Goal: Task Accomplishment & Management: Complete application form

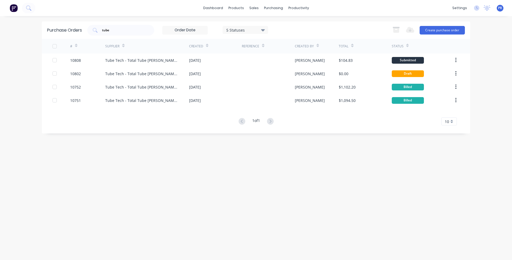
click div "Sales Orders"
drag, startPoint x: 83, startPoint y: 31, endPoint x: 28, endPoint y: 31, distance: 54.9
click div "Sales Orders hi-tech Sales Orders - ACS"
type input "wall"
click link "Cash Sale - [GEOGRAPHIC_DATA]"
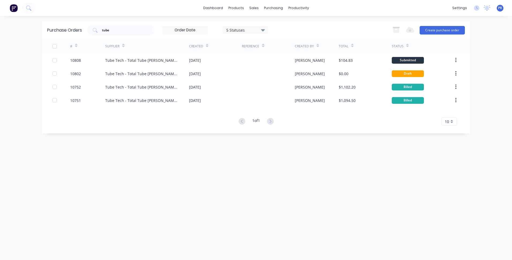
click div "[PERSON_NAME]"
click button "Options"
click div "Convert to Order"
click button "Convert to Order"
click button "Edit Order"
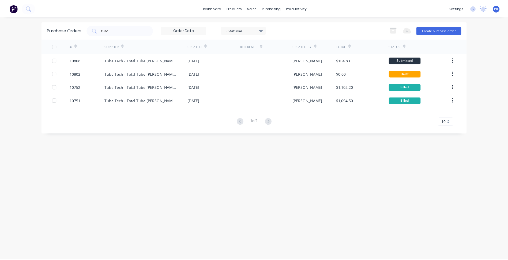
click button "Edit Order"
click input "[DATE]"
click div "16"
type input "[DATE]"
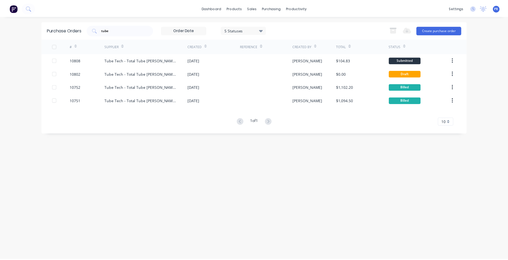
click button "Update Order"
click button "Submit anyway"
click span "Submitted"
click div "Waiting on Material"
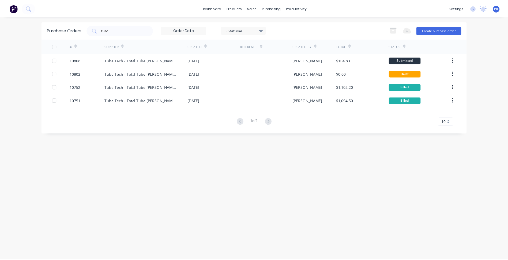
click button "Options"
click div "Work Order"
click div "Without pricing"
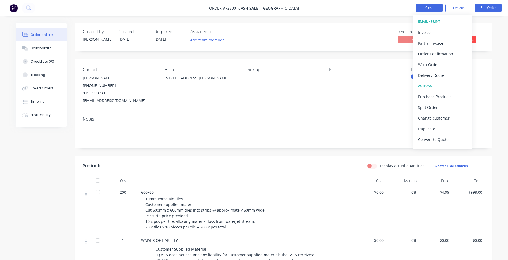
click at [418, 4] on button "Close" at bounding box center [429, 8] width 27 height 8
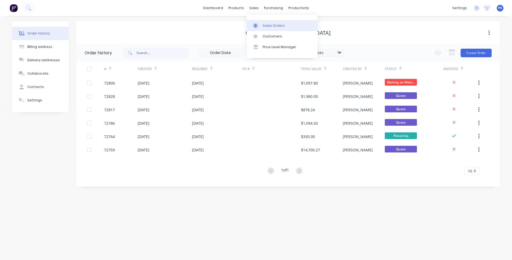
click at [273, 26] on div "Sales Orders" at bounding box center [274, 25] width 22 height 5
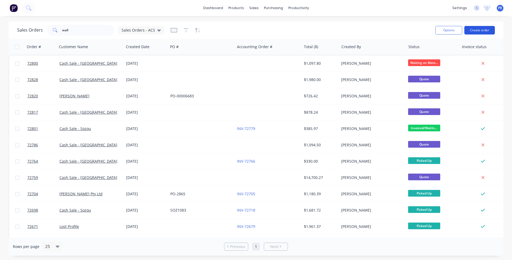
click at [482, 27] on button "Create order" at bounding box center [479, 30] width 31 height 9
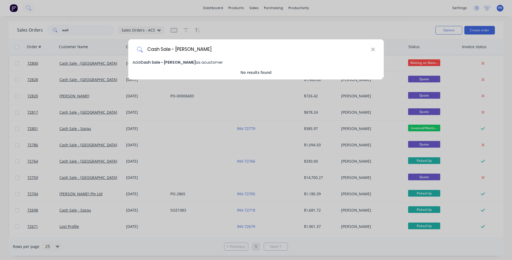
type input "Cash Sale - [PERSON_NAME]"
click at [189, 62] on span "Cash Sale - [PERSON_NAME]" at bounding box center [167, 62] width 55 height 5
select select "AU"
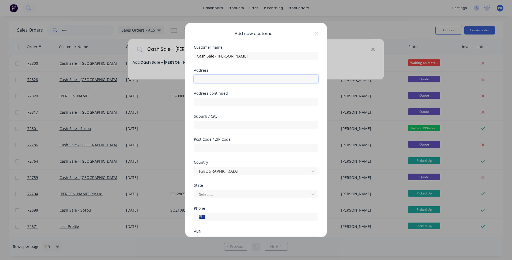
click at [211, 82] on input "text" at bounding box center [256, 79] width 124 height 8
click at [219, 218] on input "tel" at bounding box center [262, 217] width 101 height 6
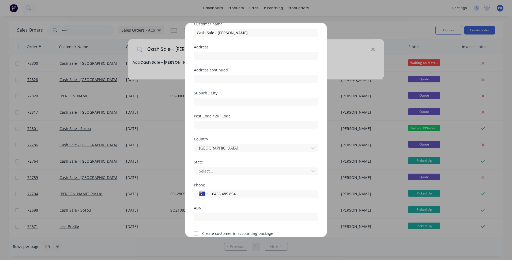
scroll to position [47, 0]
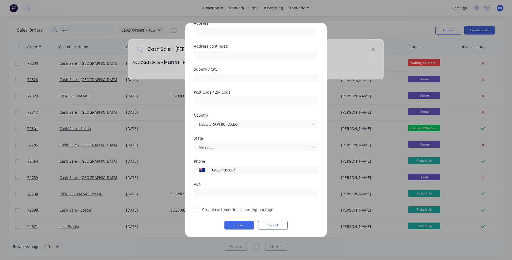
type input "0466 485 894"
click at [217, 211] on div "Create customer in accounting package" at bounding box center [237, 210] width 71 height 6
click at [197, 211] on div at bounding box center [196, 210] width 11 height 11
click at [209, 148] on div at bounding box center [252, 147] width 108 height 7
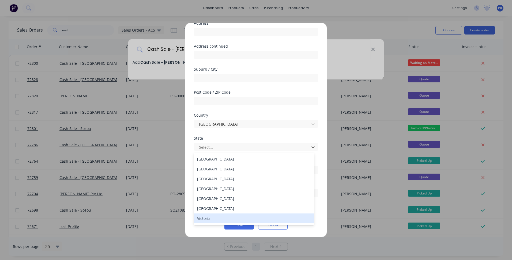
click at [210, 218] on div "Victoria" at bounding box center [254, 219] width 120 height 10
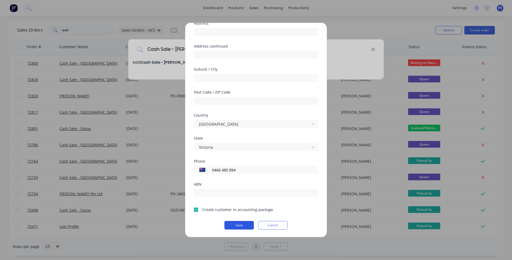
click at [240, 223] on button "Save" at bounding box center [238, 225] width 29 height 9
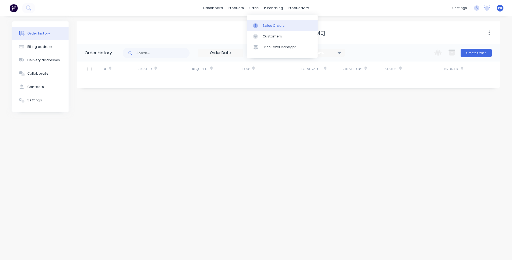
click at [263, 25] on div "Sales Orders" at bounding box center [274, 25] width 22 height 5
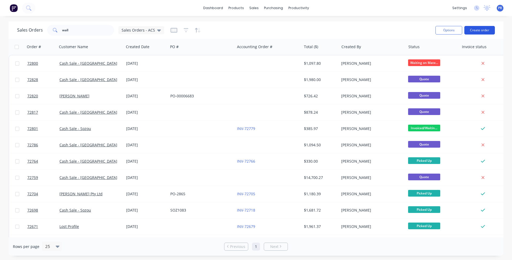
click at [477, 32] on button "Create order" at bounding box center [479, 30] width 31 height 9
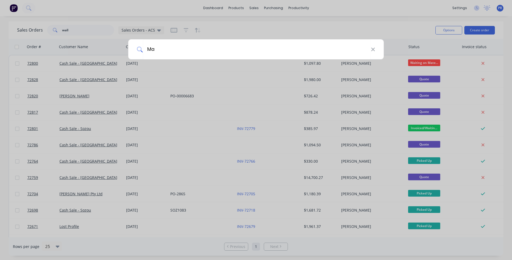
type input "M"
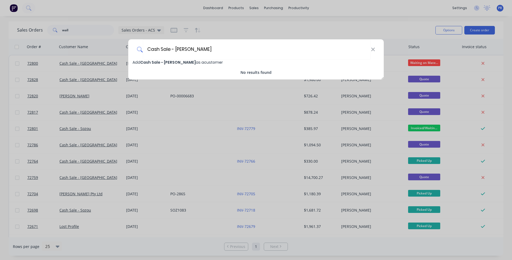
type input "Cash Sale - [PERSON_NAME]"
click at [194, 62] on span "Add Cash Sale - [PERSON_NAME] as a customer" at bounding box center [178, 62] width 90 height 5
select select "AU"
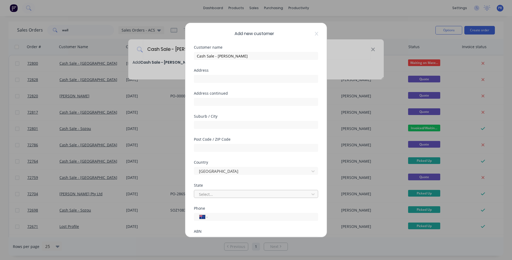
click at [217, 194] on div at bounding box center [252, 194] width 108 height 7
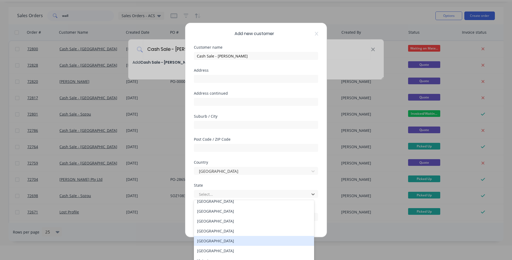
scroll to position [9, 0]
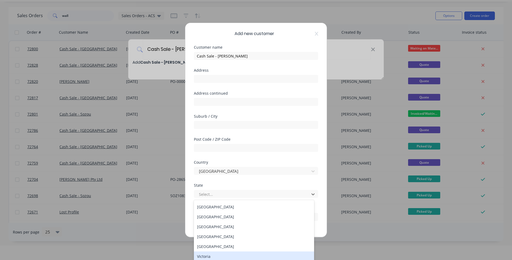
click at [209, 254] on div "Victoria" at bounding box center [254, 257] width 120 height 10
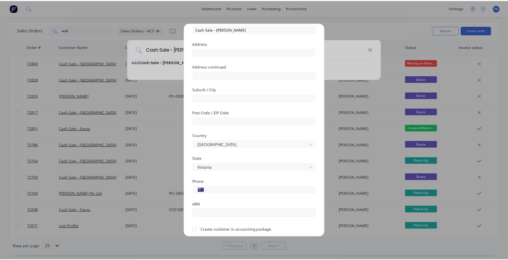
scroll to position [47, 0]
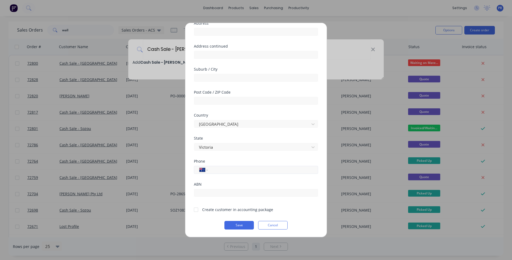
click at [217, 174] on div "International [GEOGRAPHIC_DATA] [GEOGRAPHIC_DATA] [GEOGRAPHIC_DATA] [GEOGRAPHIC…" at bounding box center [256, 170] width 124 height 8
click at [220, 168] on input "tel" at bounding box center [262, 170] width 101 height 6
type input "0434 121 334"
drag, startPoint x: 214, startPoint y: 209, endPoint x: 211, endPoint y: 212, distance: 4.2
click at [214, 209] on div "Create customer in accounting package" at bounding box center [237, 210] width 71 height 6
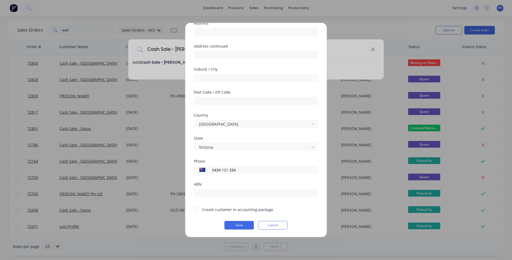
click at [194, 210] on div at bounding box center [196, 210] width 11 height 11
click at [236, 225] on button "Save" at bounding box center [238, 225] width 29 height 9
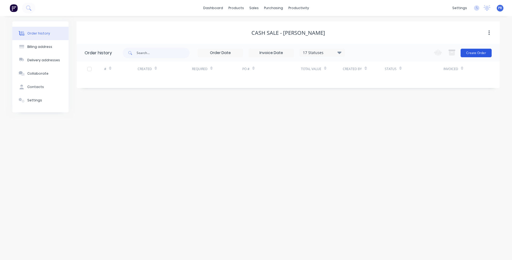
click at [468, 59] on div "Change order status Submitted Secondary Process Outsourced Waiting on Material …" at bounding box center [461, 52] width 61 height 17
click at [472, 55] on button "Create Order" at bounding box center [476, 53] width 31 height 9
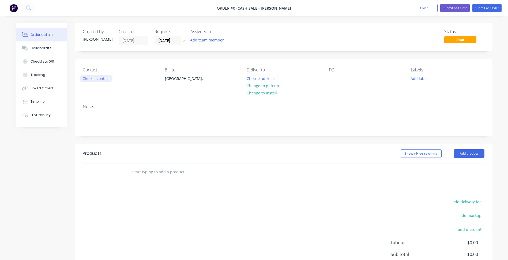
click at [94, 78] on button "Choose contact" at bounding box center [96, 78] width 33 height 7
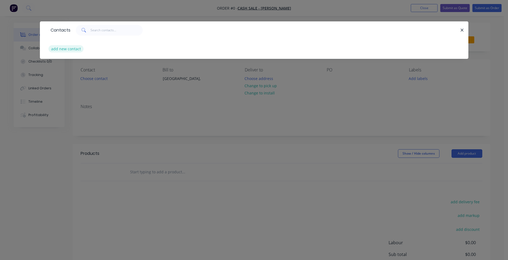
click at [74, 50] on button "add new contact" at bounding box center [65, 48] width 35 height 7
select select "AU"
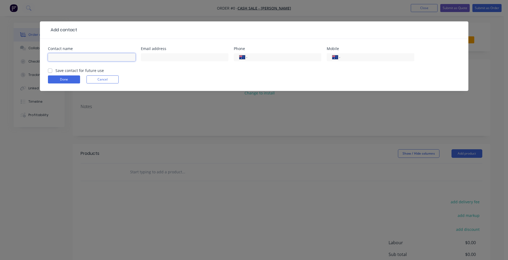
click at [69, 57] on input "text" at bounding box center [92, 57] width 88 height 8
type input "[PERSON_NAME]"
click at [166, 62] on div at bounding box center [185, 60] width 88 height 16
drag, startPoint x: 166, startPoint y: 59, endPoint x: 90, endPoint y: 62, distance: 76.4
click at [166, 58] on input "text" at bounding box center [185, 57] width 88 height 8
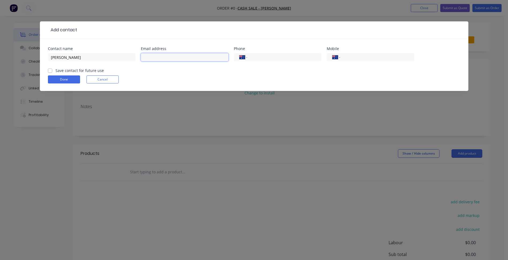
drag, startPoint x: 169, startPoint y: 56, endPoint x: 210, endPoint y: 57, distance: 41.0
click at [169, 56] on input "text" at bounding box center [185, 57] width 88 height 8
paste input "[PERSON_NAME][EMAIL_ADDRESS][PERSON_NAME][DOMAIN_NAME]"
type input "[PERSON_NAME][EMAIL_ADDRESS][PERSON_NAME][DOMAIN_NAME]"
drag, startPoint x: 271, startPoint y: 51, endPoint x: 272, endPoint y: 56, distance: 5.4
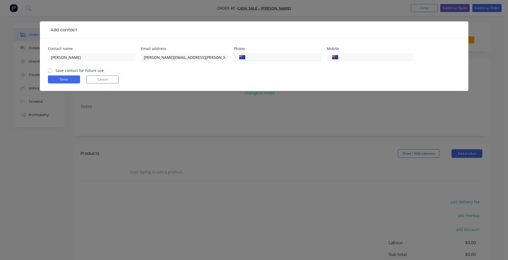
click at [271, 51] on div "Phone International [GEOGRAPHIC_DATA] [GEOGRAPHIC_DATA] [GEOGRAPHIC_DATA] [GEOG…" at bounding box center [278, 57] width 88 height 21
click at [272, 57] on input "tel" at bounding box center [283, 57] width 64 height 6
drag, startPoint x: 363, startPoint y: 52, endPoint x: 363, endPoint y: 55, distance: 2.7
click at [363, 52] on div "International [GEOGRAPHIC_DATA] [GEOGRAPHIC_DATA] [GEOGRAPHIC_DATA] [GEOGRAPHIC…" at bounding box center [371, 60] width 88 height 16
click at [363, 57] on input "tel" at bounding box center [376, 57] width 64 height 6
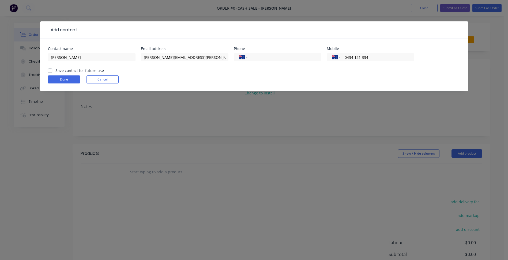
type input "0434 121 334"
click at [71, 72] on label "Save contact for future use" at bounding box center [79, 71] width 48 height 6
click at [52, 72] on input "Save contact for future use" at bounding box center [50, 70] width 4 height 5
checkbox input "true"
click at [64, 78] on button "Done" at bounding box center [64, 80] width 32 height 8
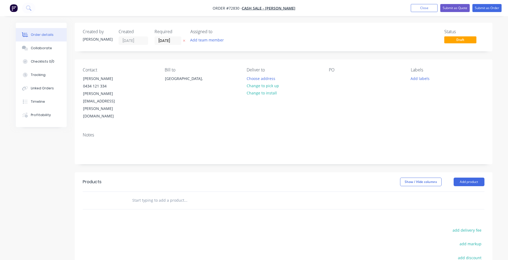
click at [243, 134] on div "Notes" at bounding box center [284, 146] width 418 height 36
click at [165, 41] on input "[DATE]" at bounding box center [168, 41] width 26 height 8
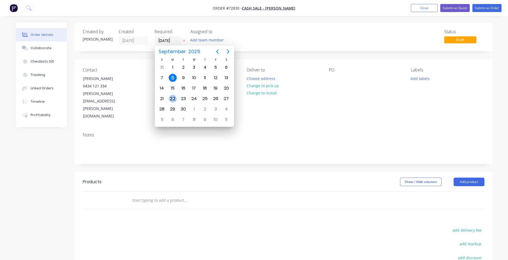
click at [174, 96] on div "22" at bounding box center [173, 99] width 8 height 8
type input "[DATE]"
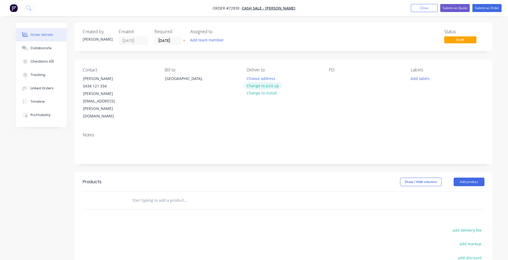
click at [260, 85] on button "Change to pick up" at bounding box center [263, 85] width 38 height 7
drag, startPoint x: 467, startPoint y: 159, endPoint x: 466, endPoint y: 161, distance: 2.8
click at [467, 178] on button "Add product" at bounding box center [469, 182] width 31 height 9
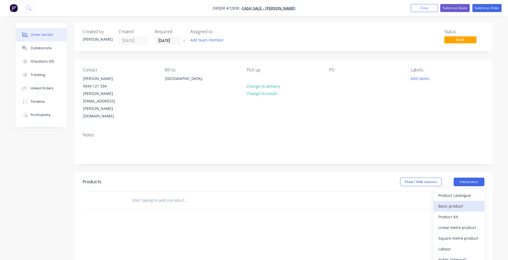
click at [446, 202] on div "Basic product" at bounding box center [458, 206] width 41 height 8
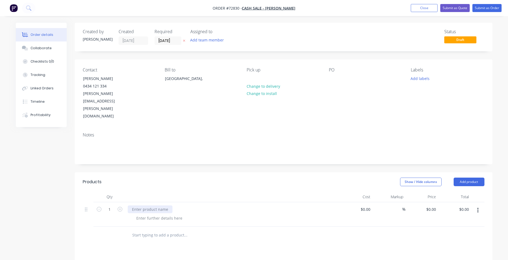
click at [148, 206] on div at bounding box center [150, 210] width 45 height 8
click at [148, 214] on div at bounding box center [159, 218] width 55 height 8
paste div
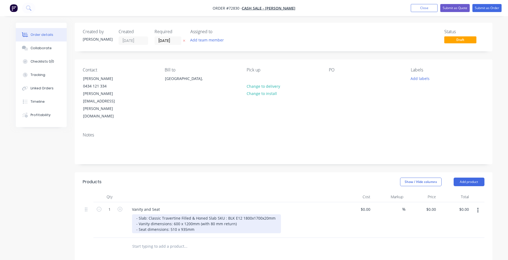
click at [141, 214] on div "- Slab: Classic Travertine Filled & Honed Slab SKU : BLK E12 1800x1700x20mm - V…" at bounding box center [206, 223] width 149 height 19
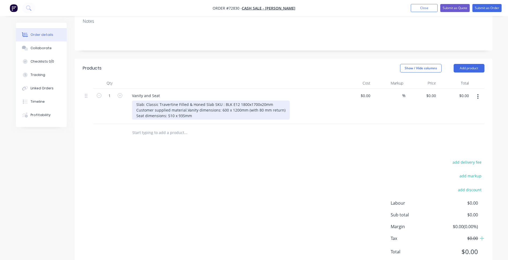
scroll to position [115, 0]
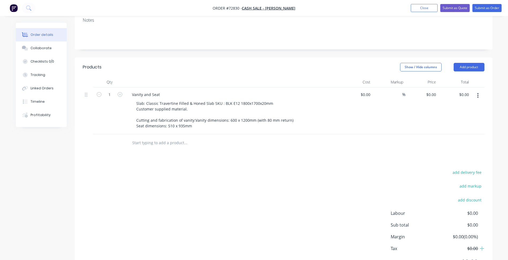
click at [480, 91] on button "button" at bounding box center [478, 96] width 13 height 10
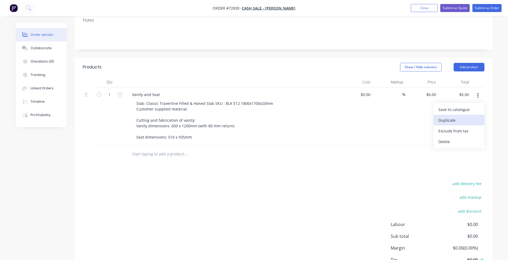
click at [449, 116] on div "Duplicate" at bounding box center [458, 120] width 41 height 8
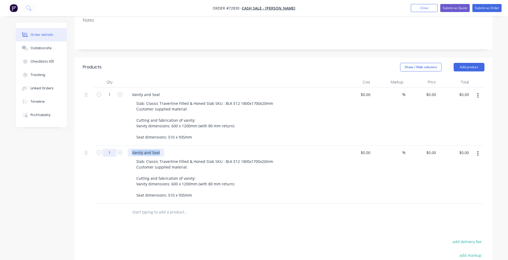
drag, startPoint x: 160, startPoint y: 134, endPoint x: 115, endPoint y: 132, distance: 45.0
click at [115, 146] on div "1 Vanity and Seat Slab: Classic Travertine Filled & Honed Slab SKU : BLK E12 18…" at bounding box center [284, 175] width 402 height 58
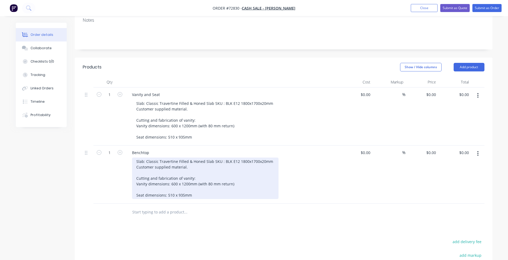
drag, startPoint x: 159, startPoint y: 149, endPoint x: 171, endPoint y: 163, distance: 17.9
click at [159, 158] on div "Slab: Classic Travertine Filled & Honed Slab SKU : BLK E12 1800x1700x20mm Custo…" at bounding box center [205, 179] width 146 height 42
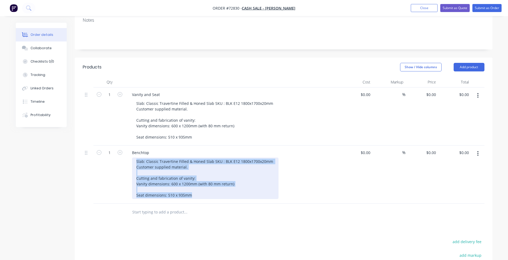
drag, startPoint x: 192, startPoint y: 172, endPoint x: 136, endPoint y: 144, distance: 62.7
click at [132, 158] on div "Slab: Classic Travertine Filled & Honed Slab SKU : BLK E12 1800x1700x20mm Custo…" at bounding box center [205, 179] width 146 height 42
paste div
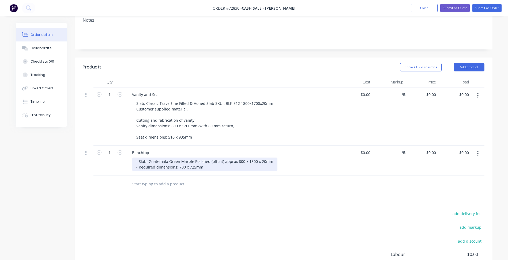
click at [139, 158] on div "- Slab: Guatemala Green Marble Polished (offcut) approx 800 x 1500 x 20mm - Req…" at bounding box center [204, 164] width 145 height 13
click at [138, 158] on div "- Slab: Guatemala Green Marble Polished (offcut) approx 800 x 1500 x 20mm - Req…" at bounding box center [204, 164] width 145 height 13
click at [138, 158] on div "Slab: Guatemala Green Marble Polished (offcut) approx 800 x 1500 x 20mm - Requi…" at bounding box center [203, 164] width 143 height 13
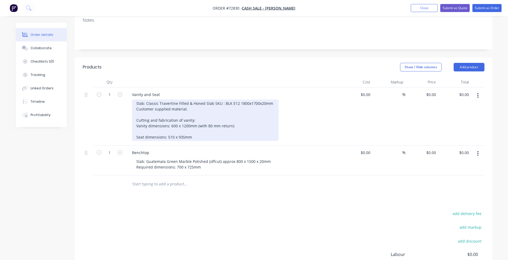
click at [172, 100] on div "Slab: Classic Travertine Filled & Honed Slab SKU : BLK E12 1800x1700x20mm Custo…" at bounding box center [205, 121] width 146 height 42
copy div "Customer supplied material."
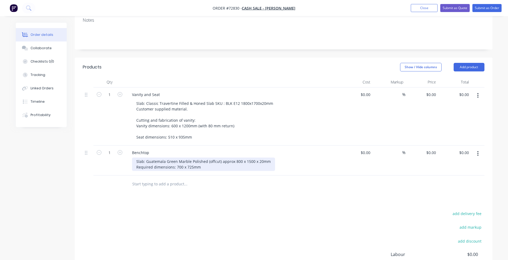
click at [137, 158] on div "Slab: Guatemala Green Marble Polished (offcut) approx 800 x 1500 x 20mm Require…" at bounding box center [203, 164] width 143 height 13
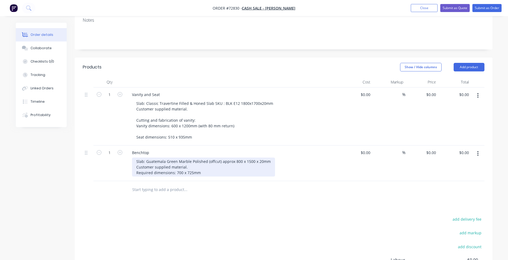
click at [186, 158] on div "Slab: Guatemala Green Marble Polished (offcut) approx 800 x 1500 x 20mm Custome…" at bounding box center [203, 167] width 143 height 19
click at [171, 158] on div "Slab: Guatemala Green Marble Polished (offcut) approximately 800 x 1500 x 20mm …" at bounding box center [210, 167] width 156 height 19
click at [180, 158] on div "Slab: Guatemala Green Marble Polished (offcut) approximately 800 x 1500 x 20mm …" at bounding box center [210, 167] width 156 height 19
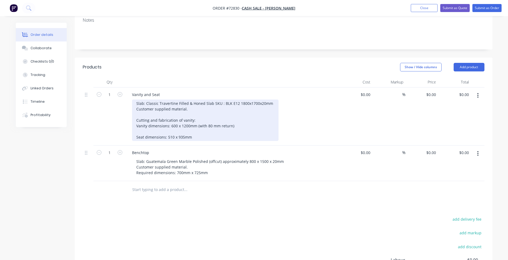
click at [175, 104] on div "Slab: Classic Travertine Filled & Honed Slab SKU : BLK E12 1800x1700x20mm Custo…" at bounding box center [205, 121] width 146 height 42
click at [176, 103] on div "Slab: Classic Travertine Filled & Honed Slab SKU : BLK E12 1800x1700x20mm Custo…" at bounding box center [205, 121] width 146 height 42
click at [173, 115] on div "Slab: Classic Travertine Filled & Honed Slab SKU : BLK E12 1800x1700x20mm Custo…" at bounding box center [205, 121] width 146 height 42
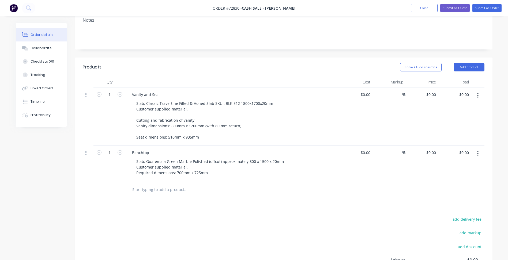
click at [202, 149] on div "Benchtop" at bounding box center [233, 153] width 210 height 8
